Goal: Information Seeking & Learning: Learn about a topic

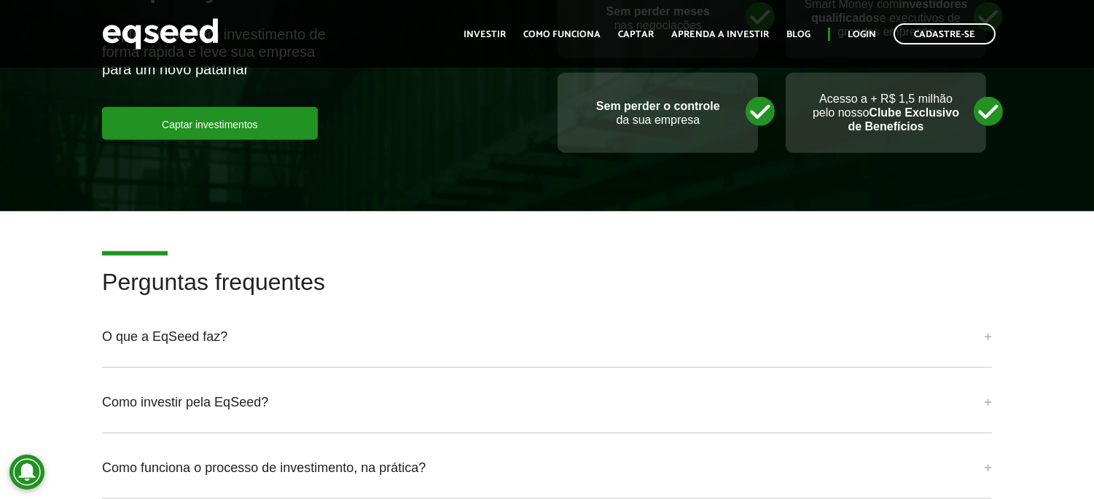
scroll to position [3507, 0]
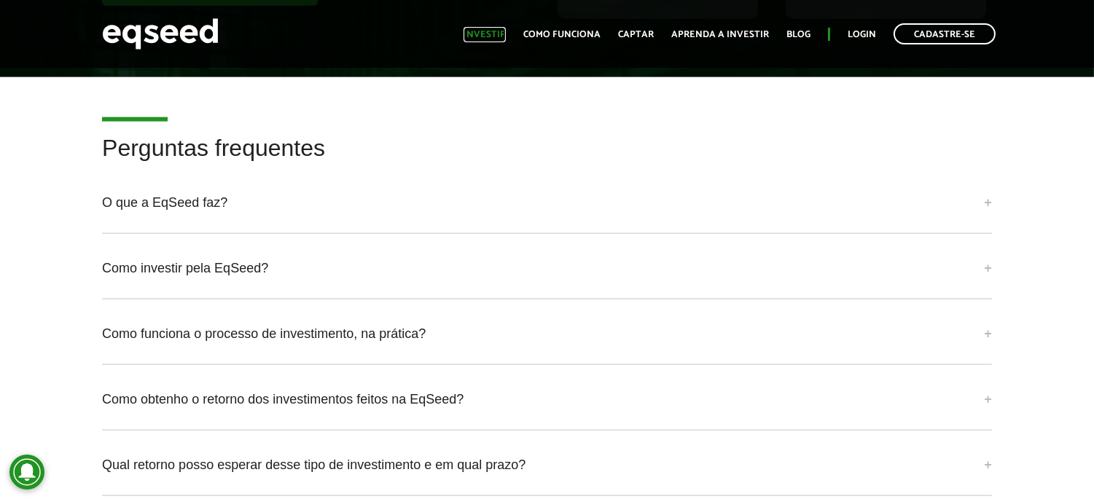
click at [475, 33] on link "Investir" at bounding box center [485, 34] width 42 height 9
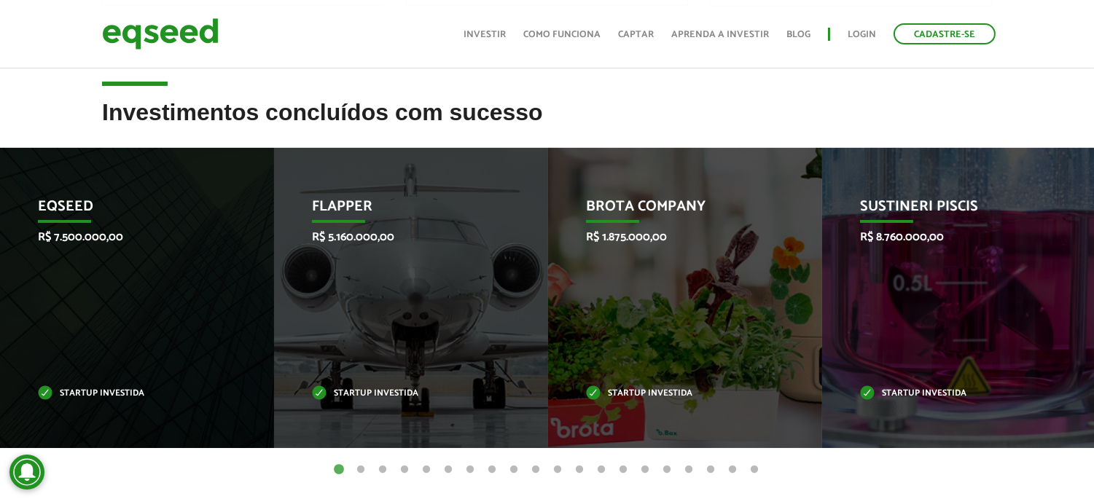
scroll to position [566, 0]
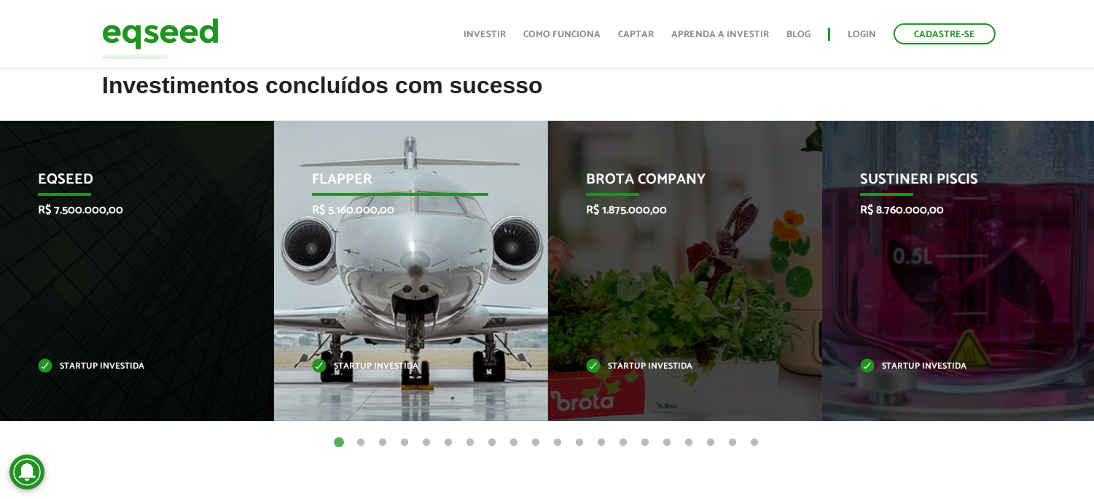
drag, startPoint x: 354, startPoint y: 179, endPoint x: 321, endPoint y: 221, distance: 54.0
click at [321, 221] on div "Flapper R$ 5.160.000,00 Startup investida" at bounding box center [400, 271] width 252 height 300
click at [354, 171] on p "Flapper" at bounding box center [400, 183] width 176 height 25
click at [405, 378] on div "Flapper R$ 5.160.000,00 Startup investida" at bounding box center [400, 271] width 252 height 300
click at [452, 278] on div "Flapper R$ 5.160.000,00 Startup investida" at bounding box center [400, 271] width 252 height 300
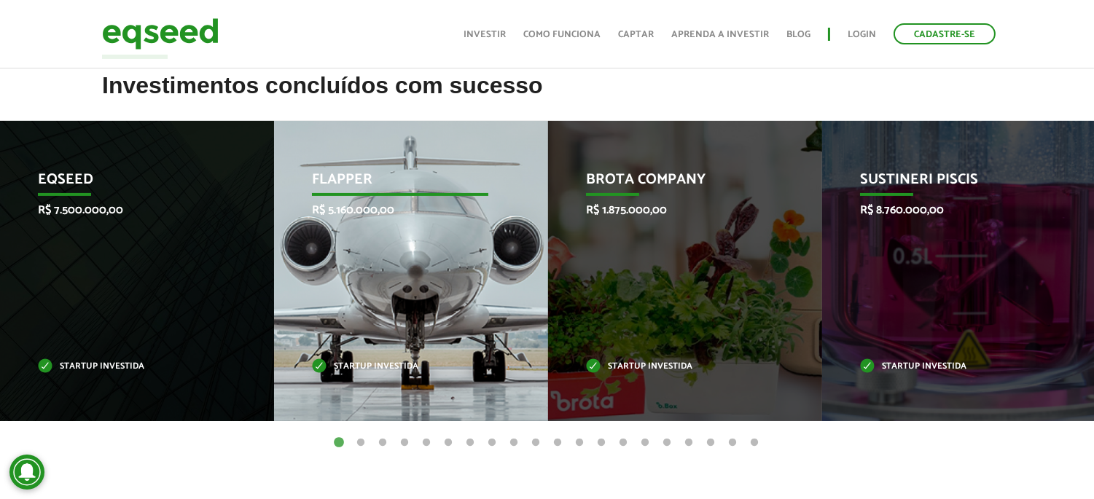
click at [452, 278] on div "Flapper R$ 5.160.000,00 Startup investida" at bounding box center [400, 271] width 252 height 300
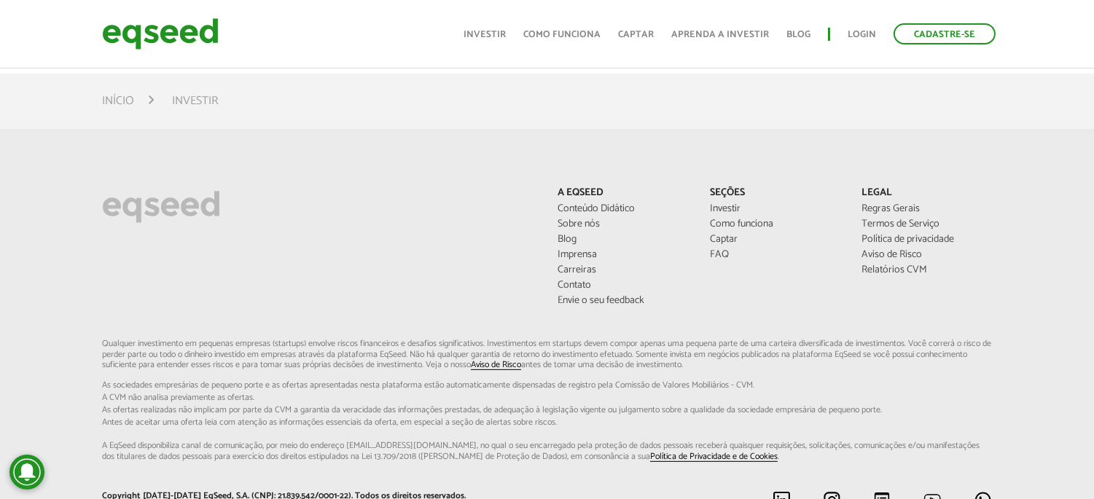
scroll to position [810, 0]
